Goal: Consume media (video, audio)

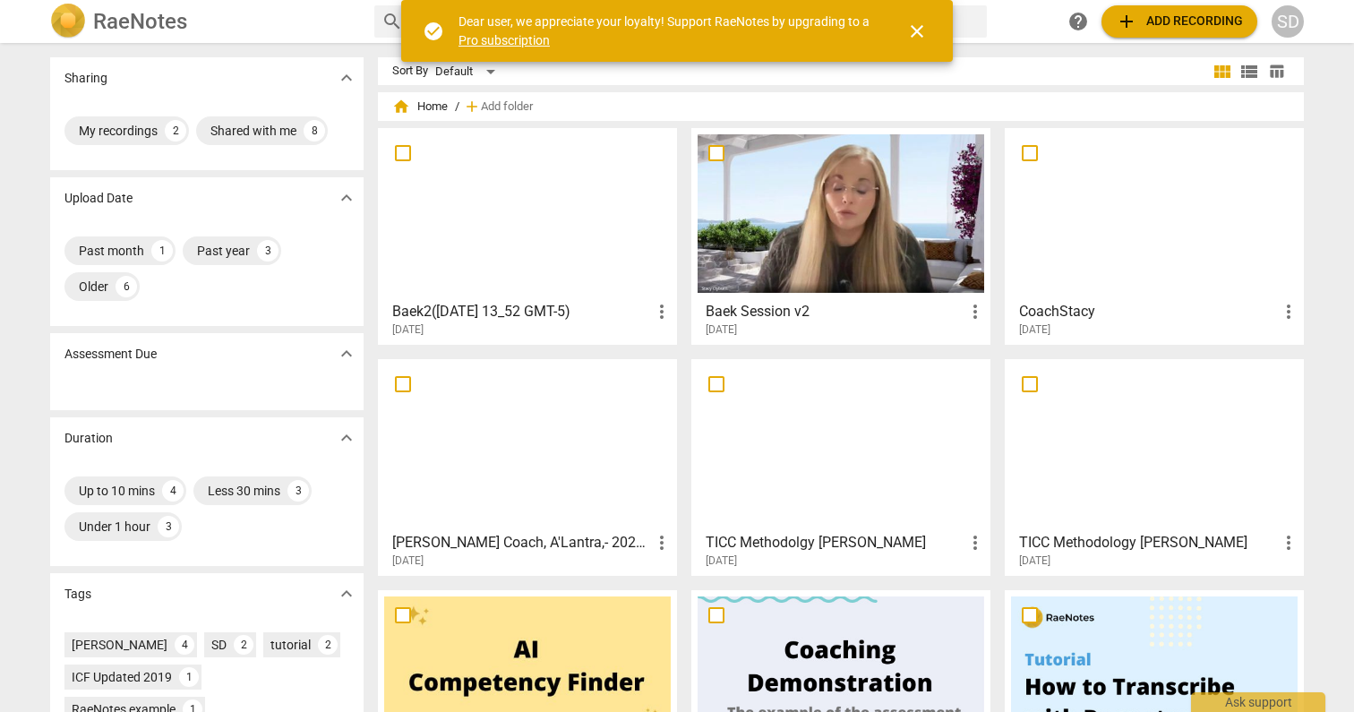
click at [476, 418] on div at bounding box center [527, 444] width 287 height 159
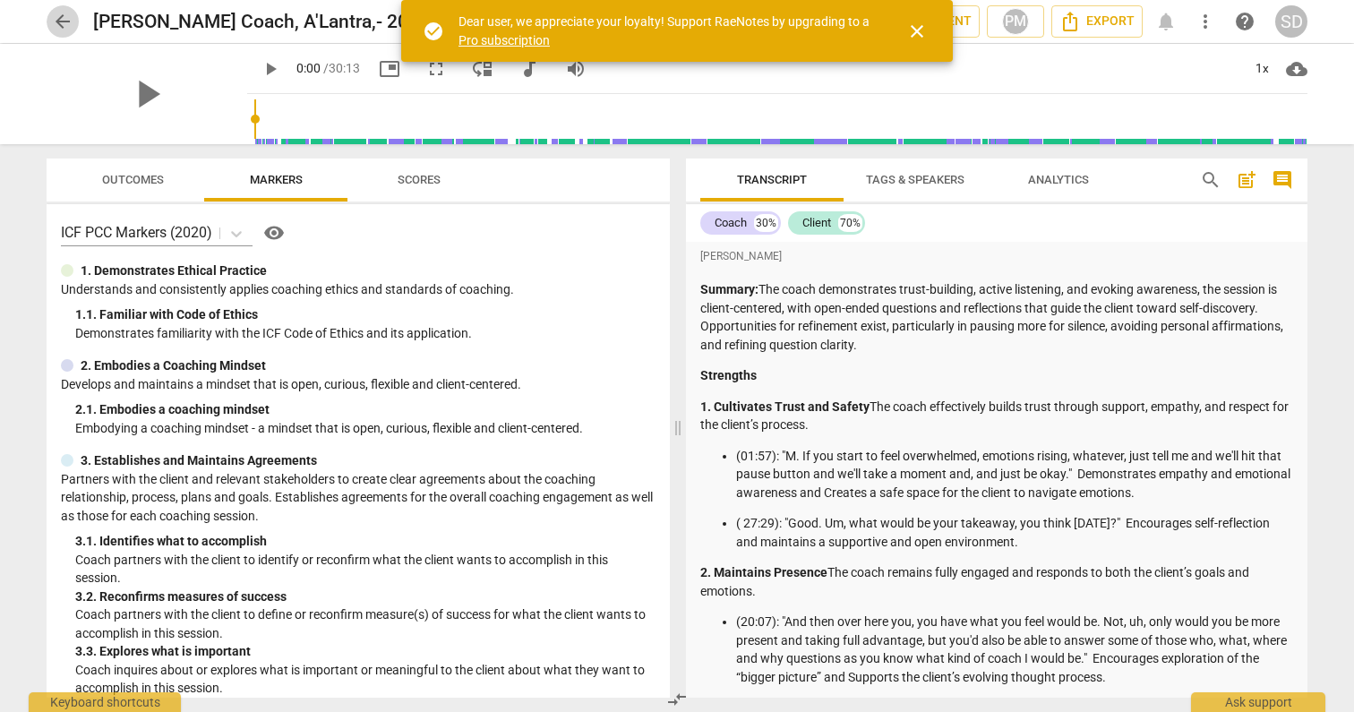
click at [69, 20] on span "arrow_back" at bounding box center [62, 21] width 21 height 21
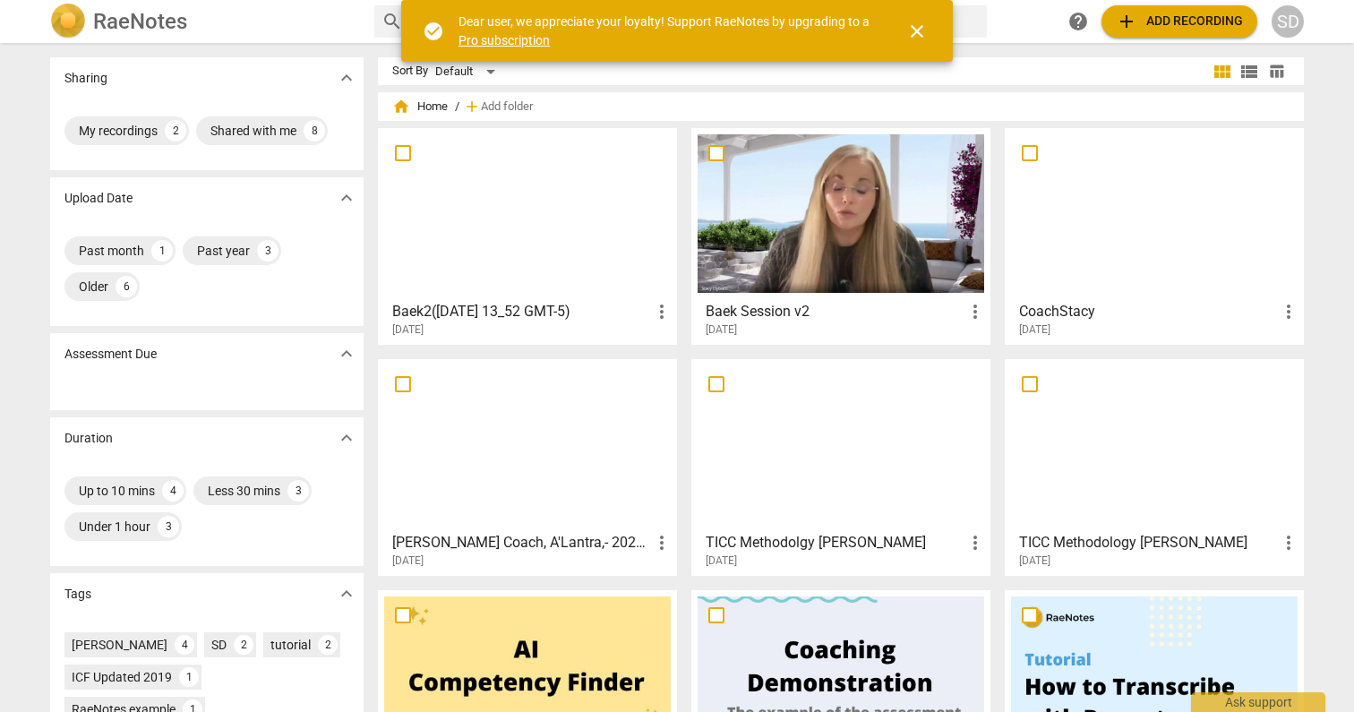
click at [1145, 236] on div at bounding box center [1154, 213] width 287 height 159
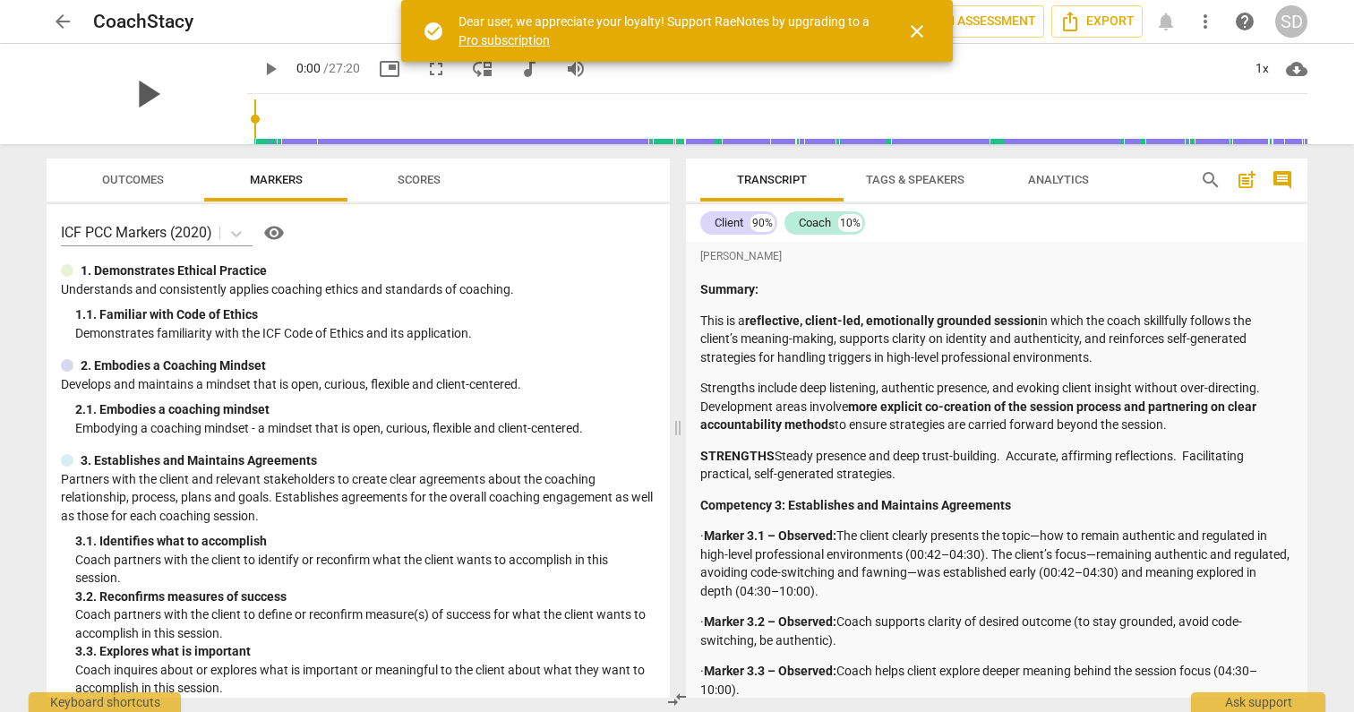
click at [133, 83] on span "play_arrow" at bounding box center [147, 94] width 47 height 47
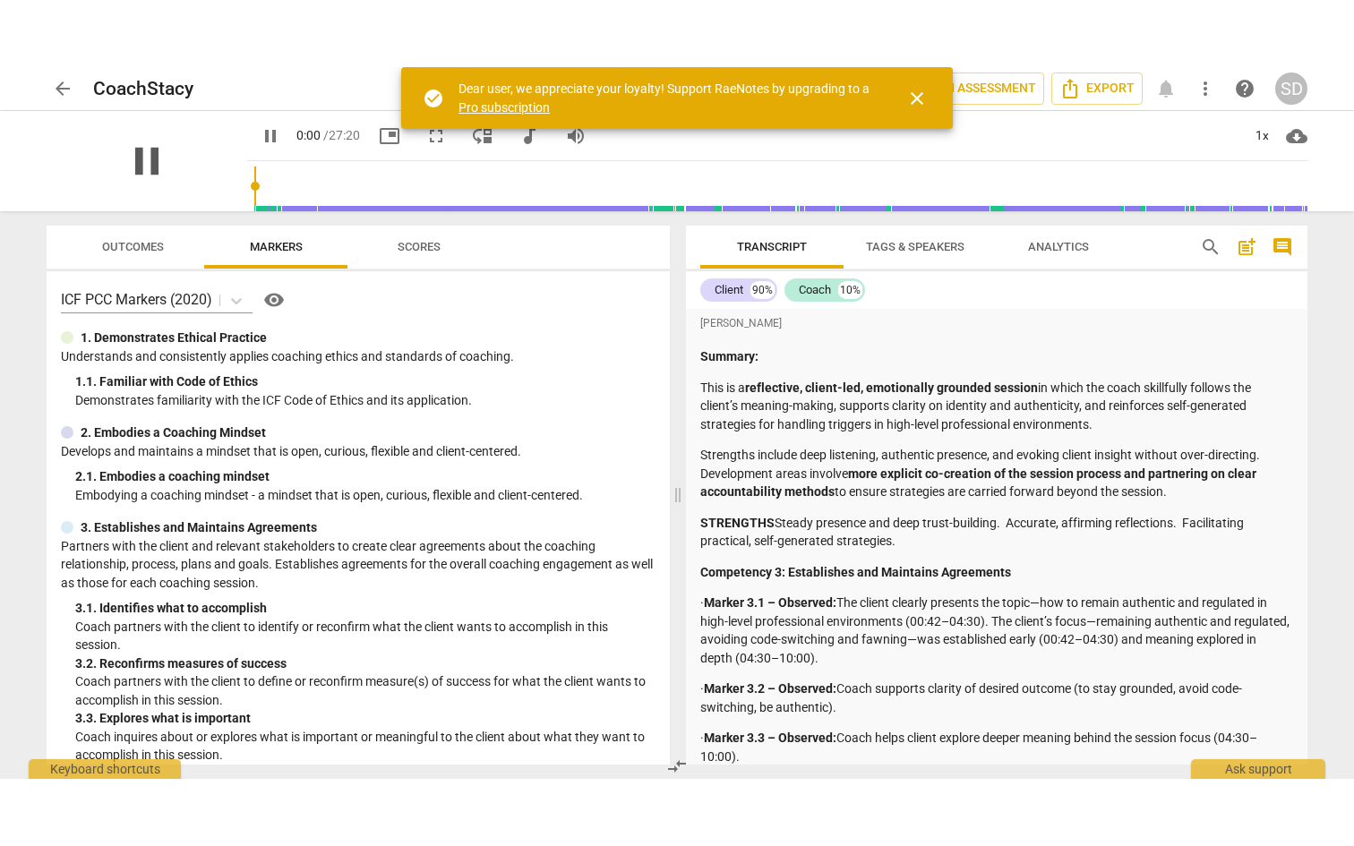
scroll to position [1573, 0]
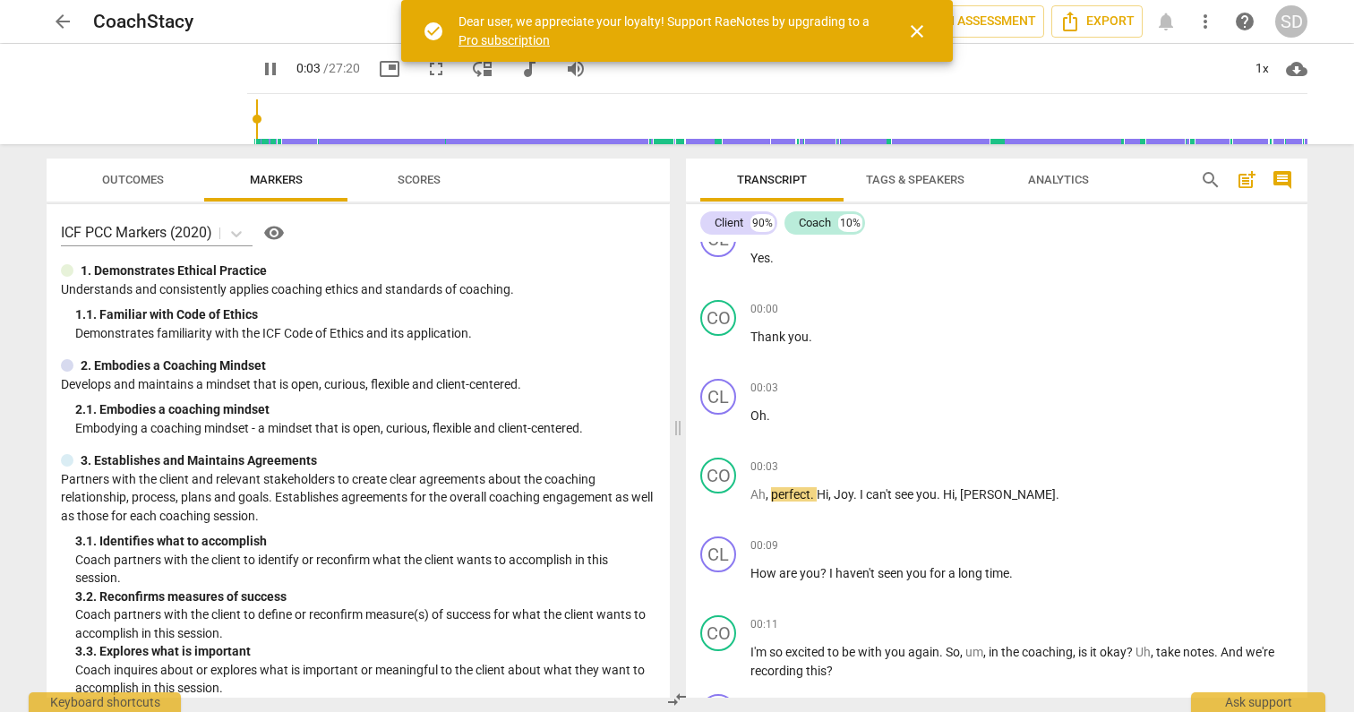
type input "4"
click at [57, 18] on span "arrow_back" at bounding box center [62, 21] width 21 height 21
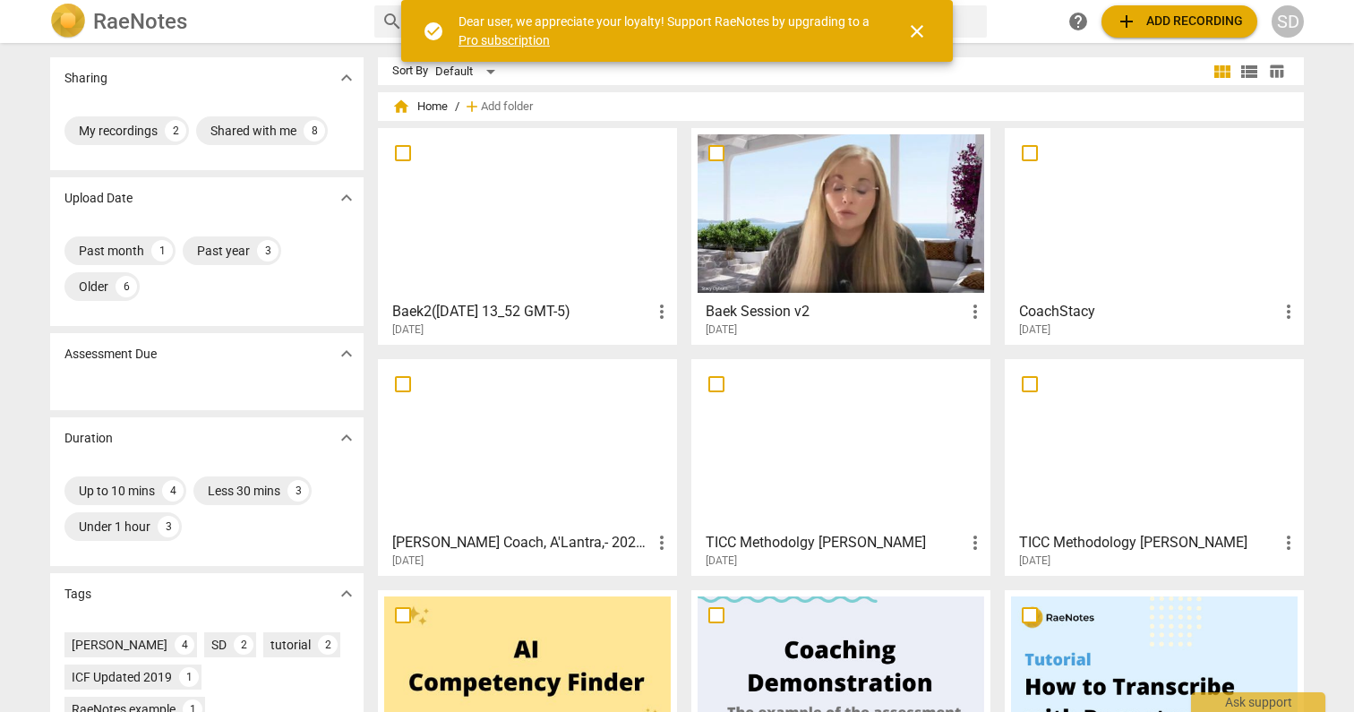
click at [514, 436] on div at bounding box center [527, 444] width 287 height 159
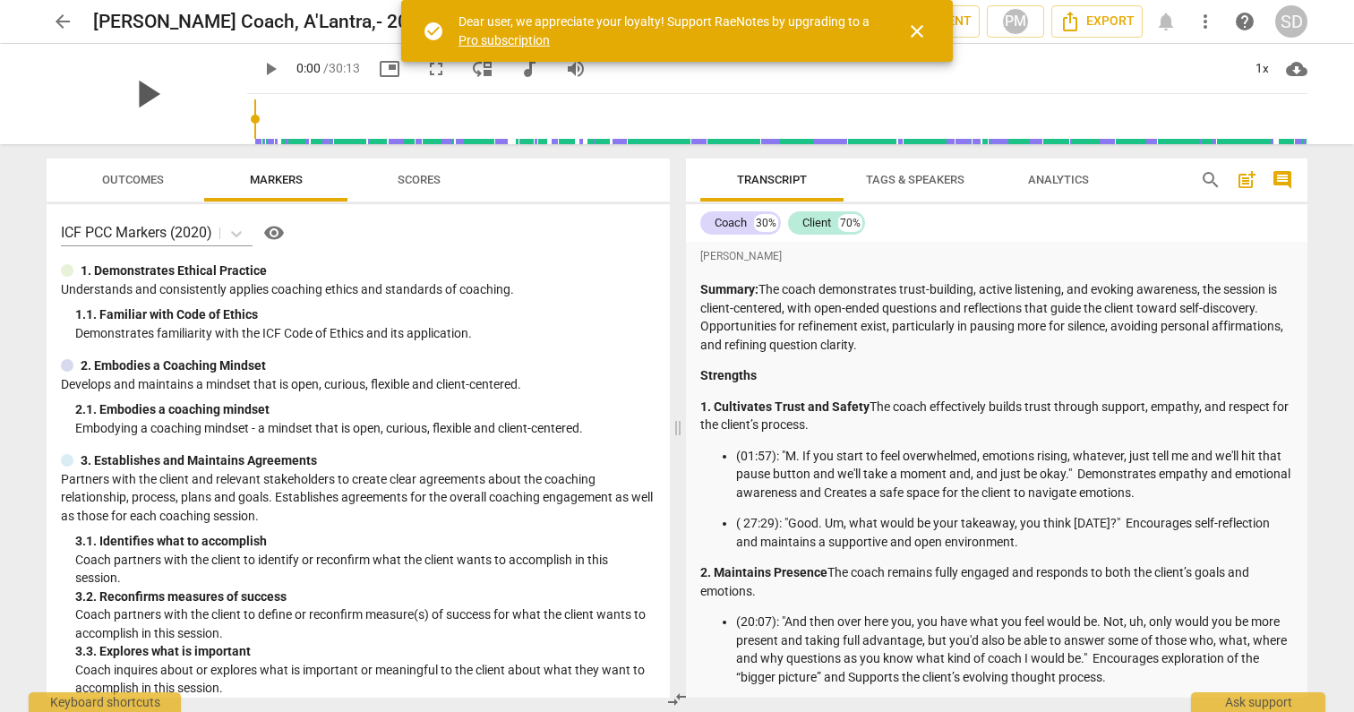
click at [133, 99] on span "play_arrow" at bounding box center [147, 94] width 47 height 47
click at [425, 66] on span "fullscreen" at bounding box center [435, 68] width 21 height 21
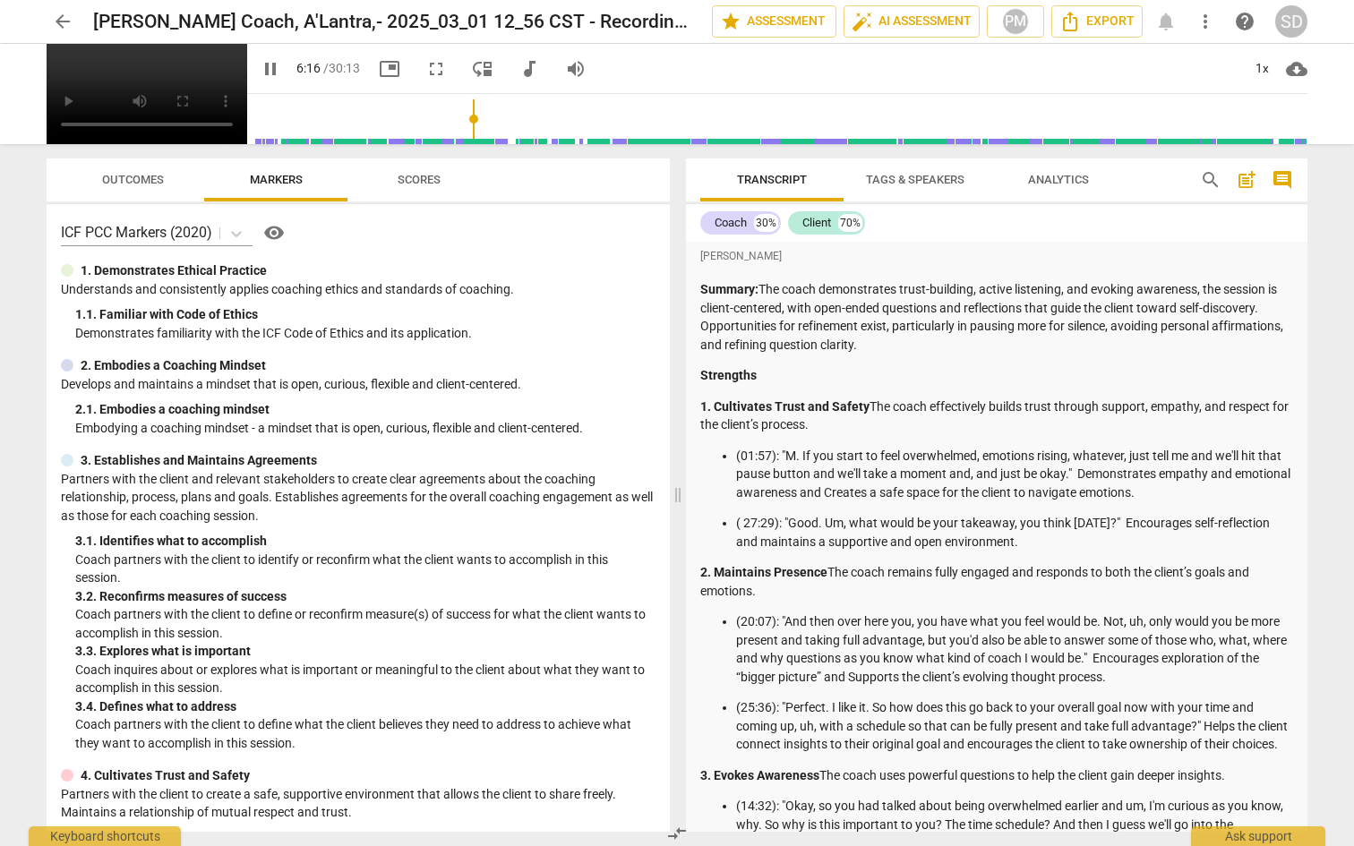
type input "377"
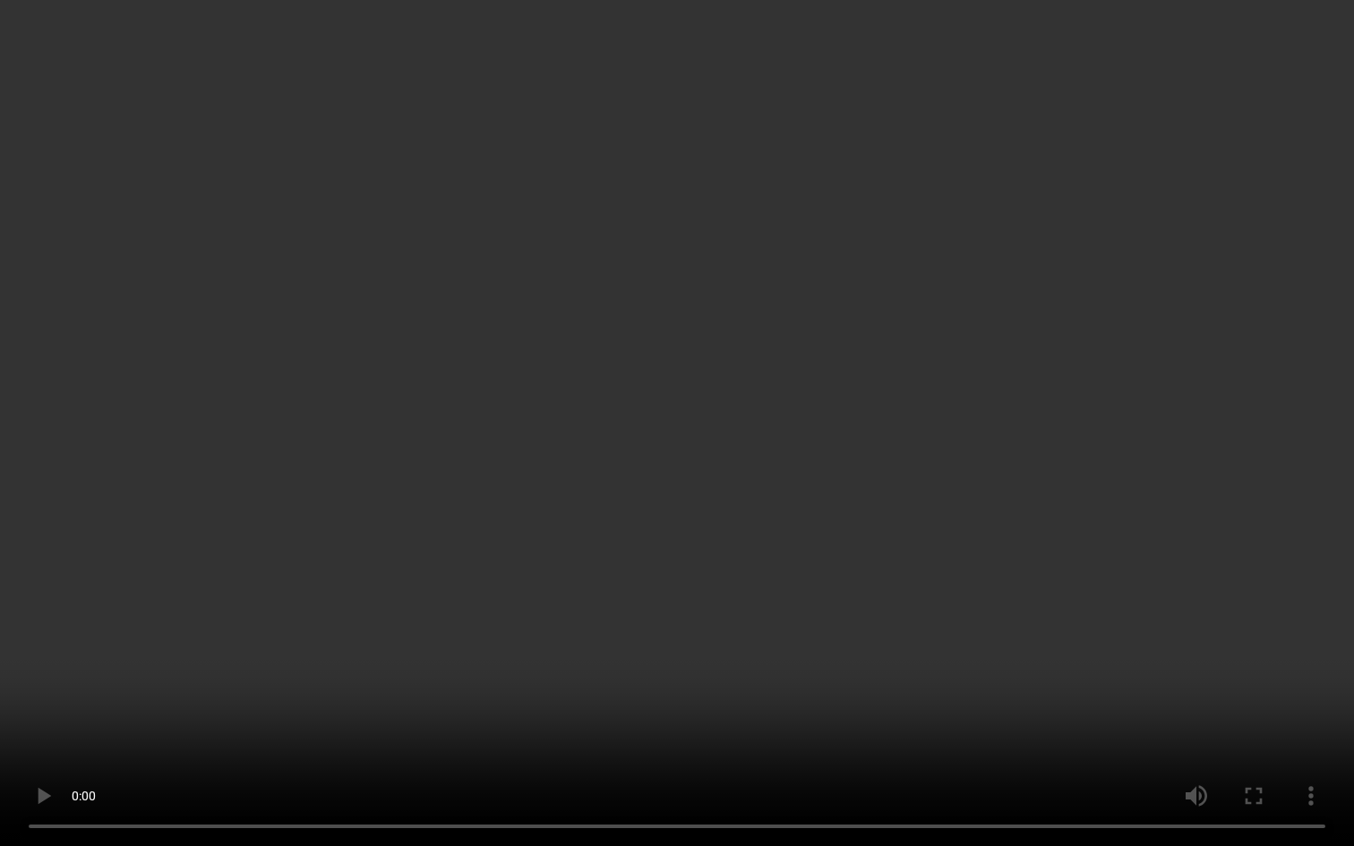
drag, startPoint x: 581, startPoint y: 812, endPoint x: 711, endPoint y: 817, distance: 129.9
click at [711, 711] on video at bounding box center [677, 423] width 1354 height 846
click at [680, 711] on video at bounding box center [677, 423] width 1354 height 846
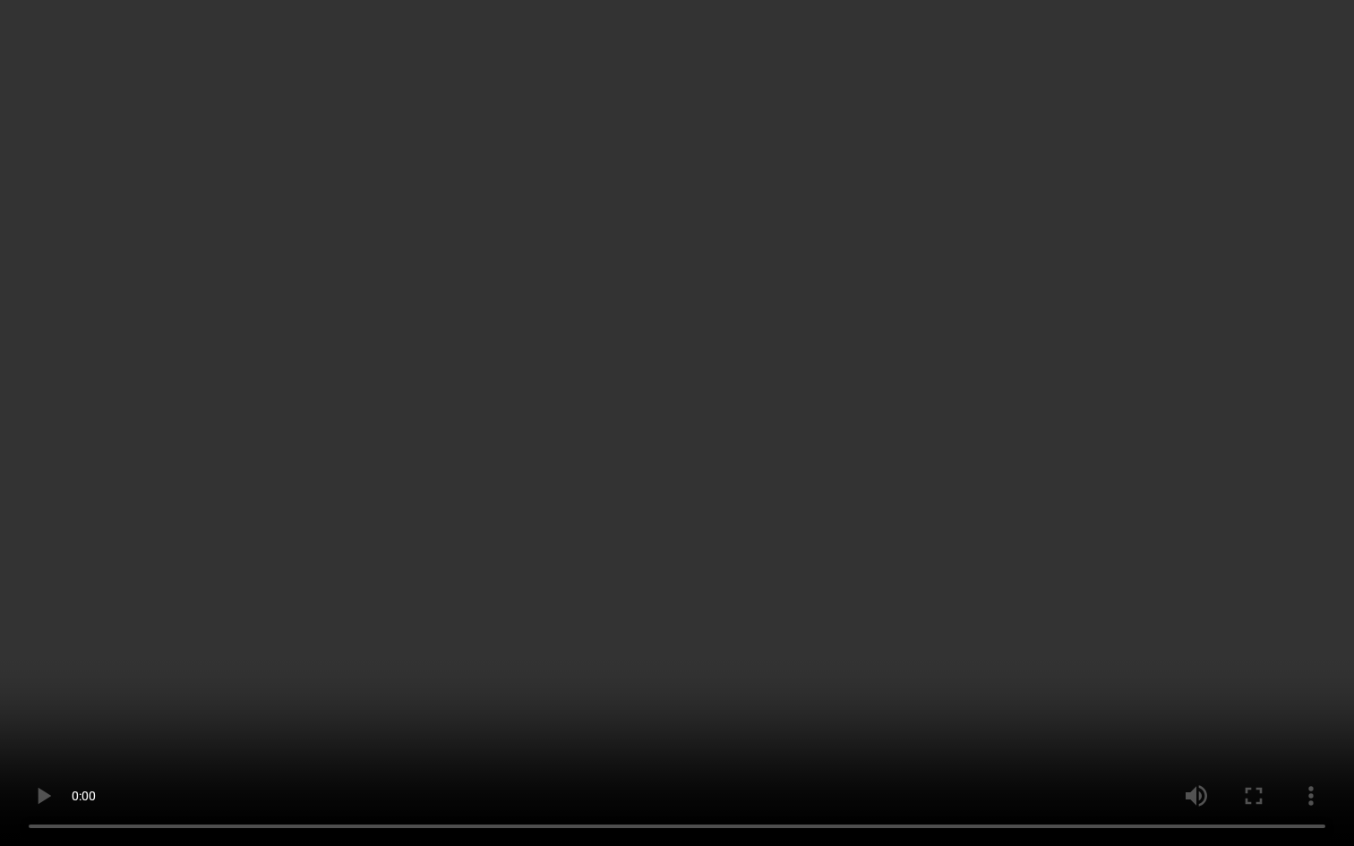
click at [673, 711] on video at bounding box center [677, 423] width 1354 height 846
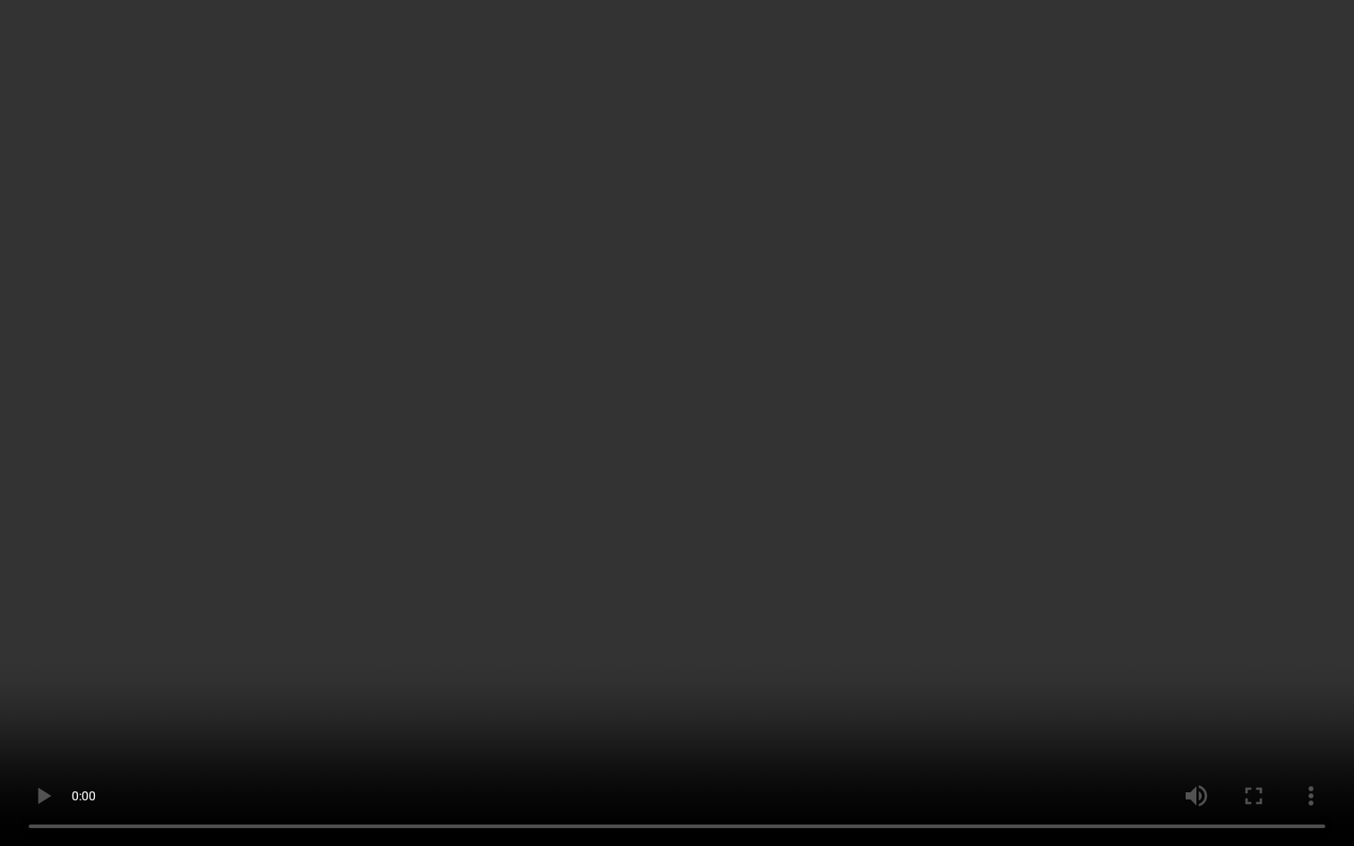
click at [673, 711] on video at bounding box center [677, 423] width 1354 height 846
type input "1381"
